Goal: Information Seeking & Learning: Understand process/instructions

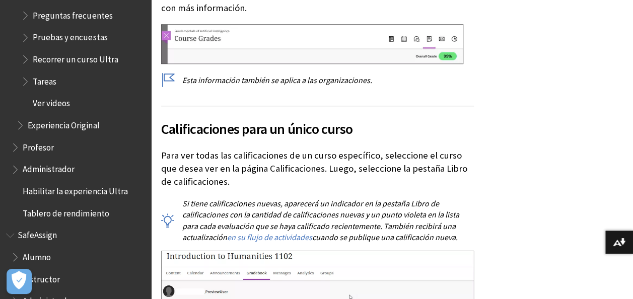
scroll to position [1272, 0]
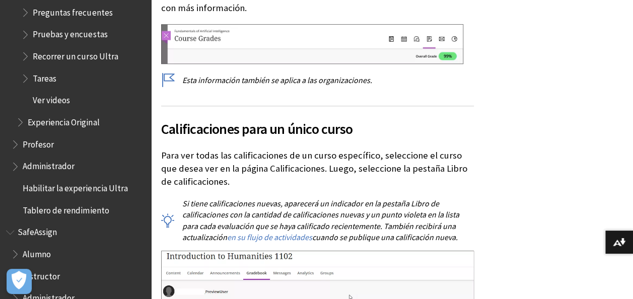
click at [58, 85] on span "Tareas" at bounding box center [83, 78] width 124 height 17
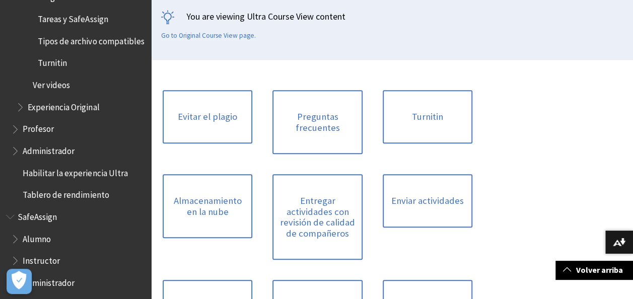
scroll to position [1543, 0]
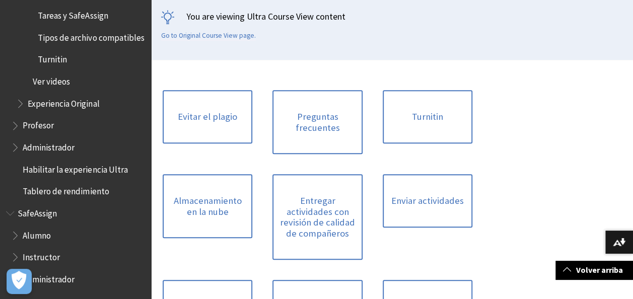
click at [45, 256] on span "Instructor" at bounding box center [41, 256] width 37 height 14
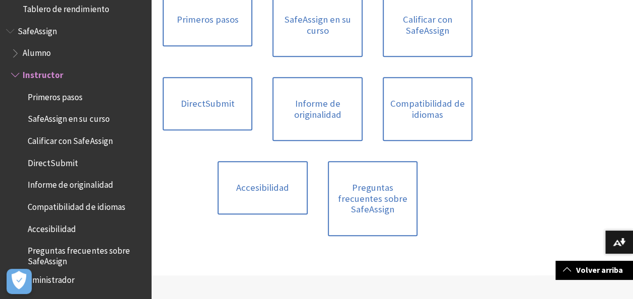
scroll to position [271, 0]
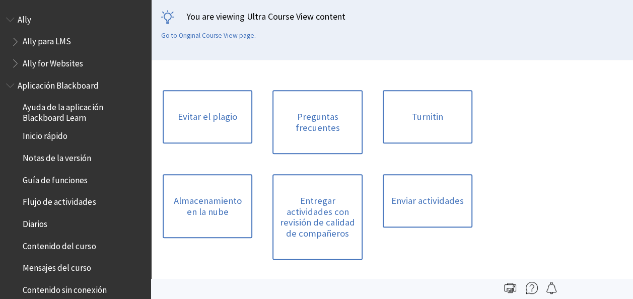
scroll to position [1283, 0]
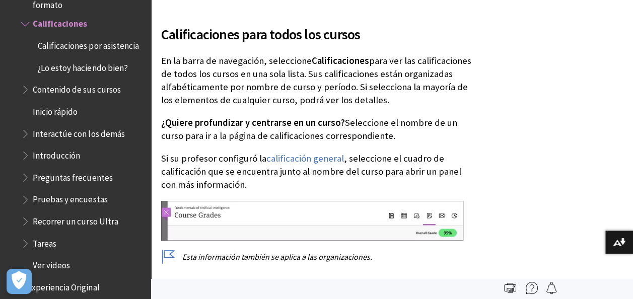
scroll to position [257, 0]
